Goal: Navigation & Orientation: Find specific page/section

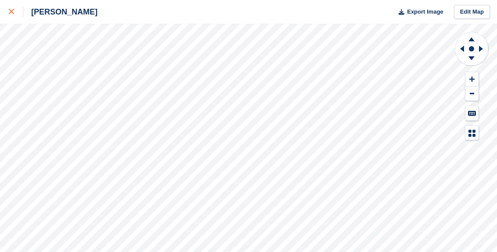
click at [12, 11] on icon at bounding box center [11, 11] width 5 height 5
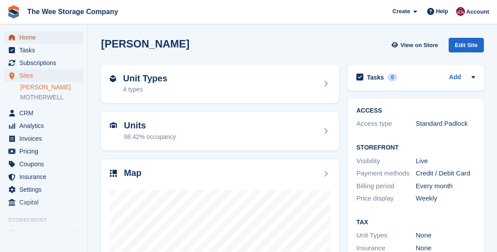
click at [31, 35] on span "Home" at bounding box center [45, 37] width 53 height 12
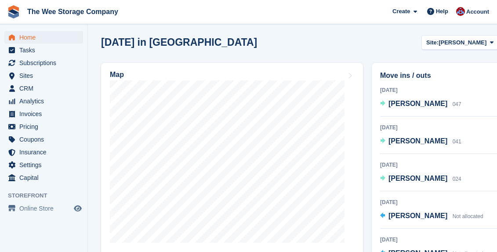
scroll to position [305, 0]
